Goal: Information Seeking & Learning: Learn about a topic

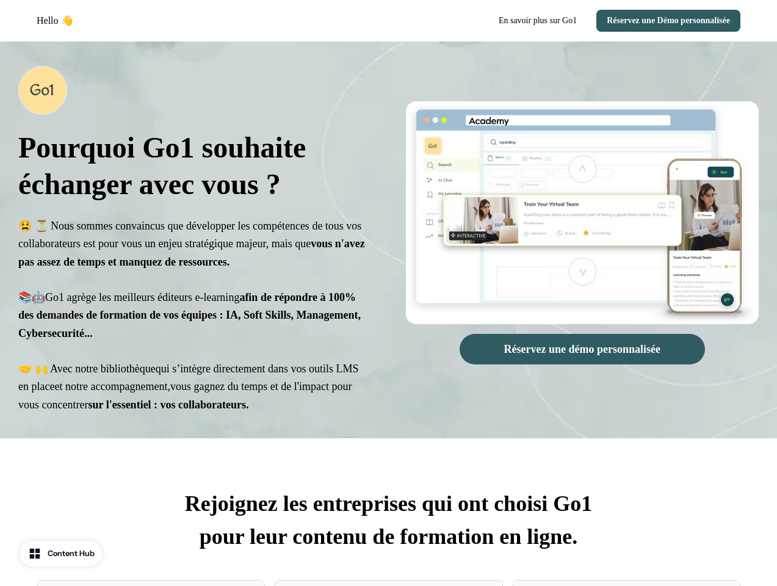
click at [388, 21] on div "Hello 👋 En savoir plus sur Go1 Réservez une Démo personnalisée" at bounding box center [388, 20] width 777 height 41
click at [210, 21] on div "Hello 👋" at bounding box center [210, 20] width 347 height 15
click at [522, 21] on button "En savoir plus sur Go1" at bounding box center [538, 21] width 98 height 22
click at [662, 21] on button "Réservez une Démo personnalisée" at bounding box center [668, 21] width 144 height 22
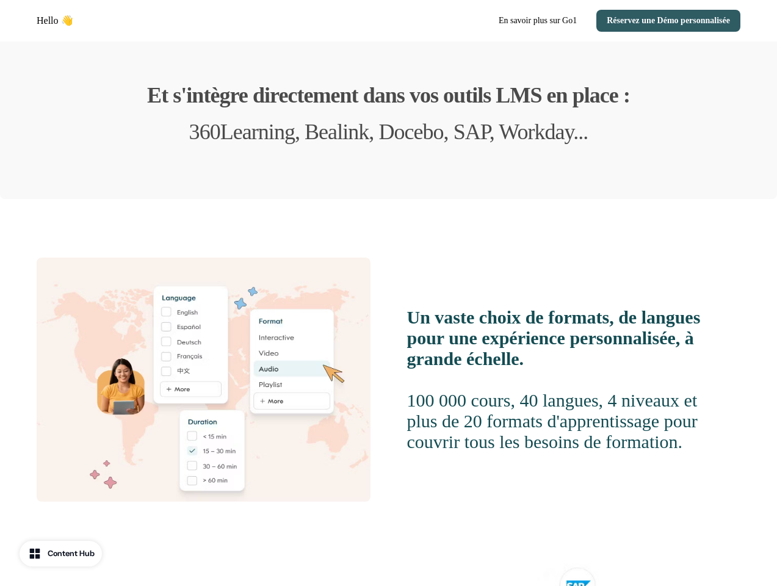
click at [195, 257] on img at bounding box center [204, 379] width 334 height 244
click at [582, 369] on p "100 000 cours, 40 langues, 4 niveaux et plus de 20 formats d'apprentissage pour…" at bounding box center [563, 410] width 312 height 83
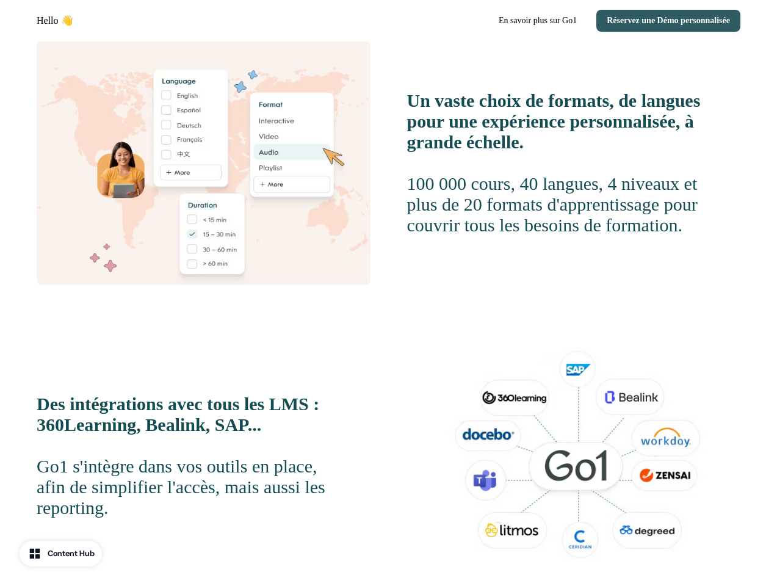
click at [582, 90] on strong "Un vaste choix de formats, de langues pour une expérience personnalisée, à gran…" at bounding box center [553, 121] width 293 height 62
click at [581, 349] on div "Un vaste choix de formats, de langues pour une expérience personnalisée, à gran…" at bounding box center [388, 456] width 703 height 830
